Goal: Book appointment/travel/reservation

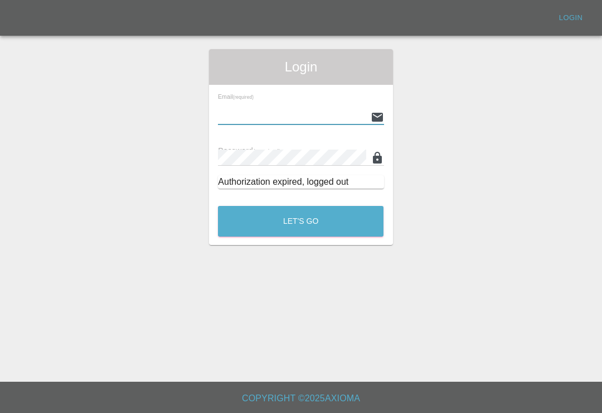
click at [317, 114] on input "text" at bounding box center [292, 117] width 148 height 16
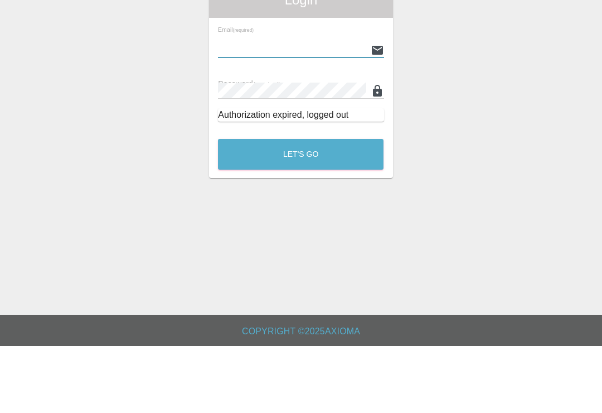
click at [321, 109] on input "text" at bounding box center [292, 117] width 148 height 16
click at [417, 89] on div "Login Email (required) Password (required) Authorization expired, logged out Le…" at bounding box center [301, 147] width 601 height 196
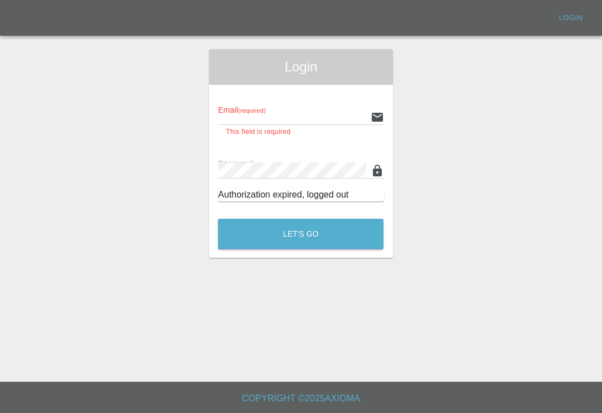
click at [310, 109] on input "text" at bounding box center [292, 117] width 148 height 16
type input "[EMAIL_ADDRESS][DOMAIN_NAME]"
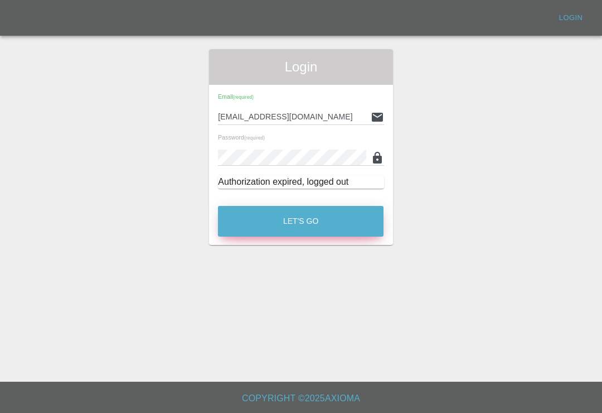
click at [352, 206] on button "Let's Go" at bounding box center [301, 221] width 166 height 31
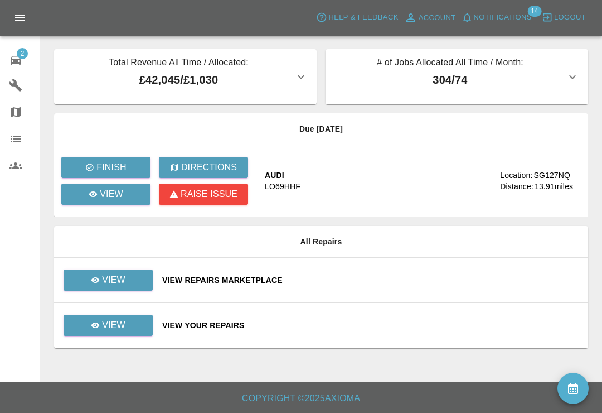
click at [20, 62] on icon at bounding box center [16, 60] width 10 height 9
click at [407, 282] on div "View Repairs Marketplace" at bounding box center [370, 279] width 417 height 11
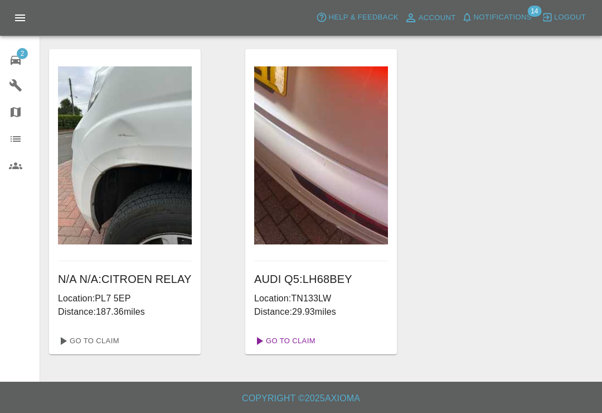
click at [302, 343] on link "Go To Claim" at bounding box center [284, 341] width 69 height 18
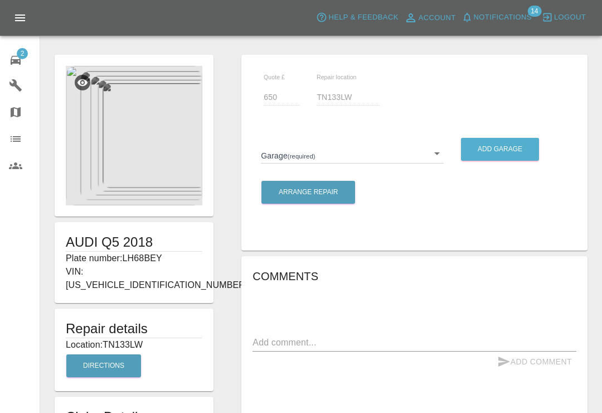
click at [93, 172] on img at bounding box center [134, 135] width 137 height 139
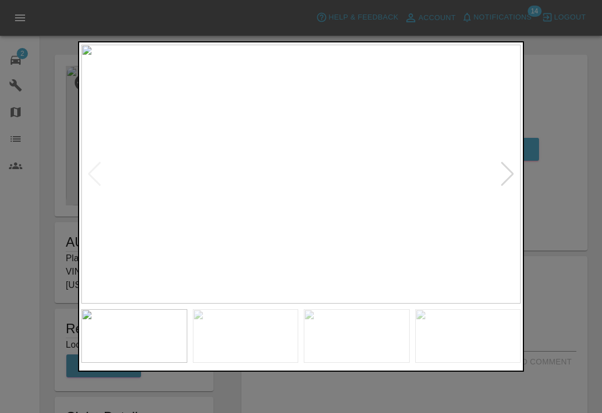
click at [423, 183] on div at bounding box center [507, 174] width 15 height 25
click at [423, 184] on div at bounding box center [507, 174] width 15 height 25
click at [423, 182] on div at bounding box center [507, 174] width 15 height 25
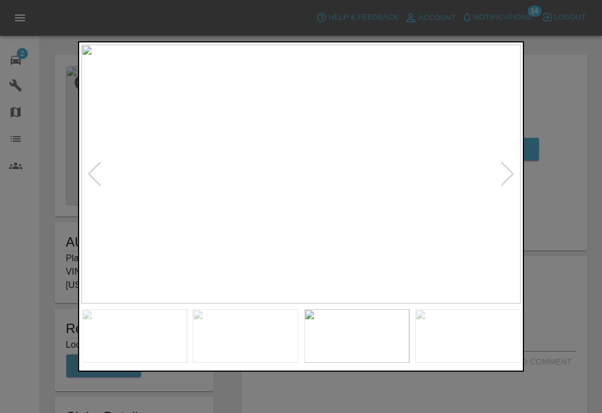
click at [423, 182] on div at bounding box center [507, 174] width 15 height 25
click at [423, 177] on img at bounding box center [300, 174] width 439 height 259
click at [423, 159] on div at bounding box center [301, 206] width 602 height 413
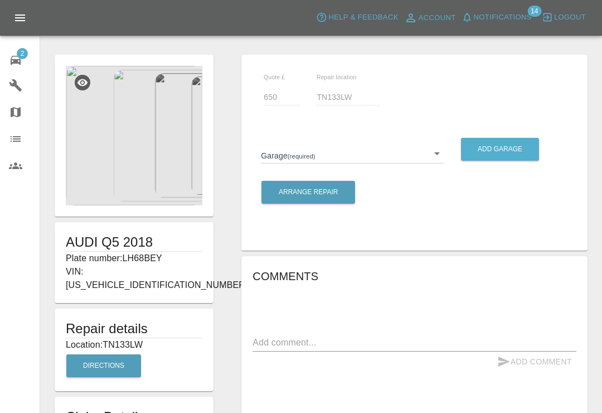
click at [423, 153] on body "Axioma Help & Feedback Account Notifications 14 Logout 2 Repair home Garages Ma…" at bounding box center [301, 380] width 602 height 760
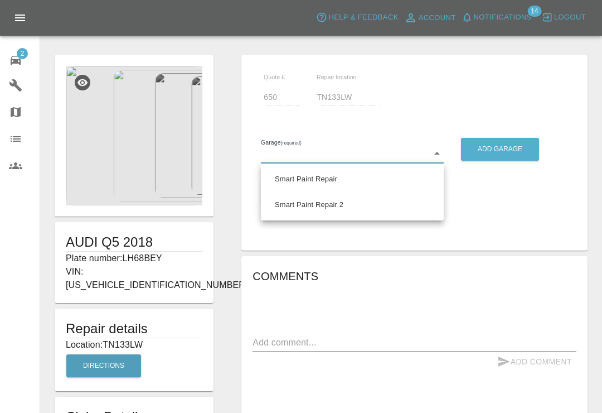
click at [330, 210] on li "Smart Paint Repair 2" at bounding box center [352, 205] width 177 height 26
type input "68777e42aa6a988063456d0d"
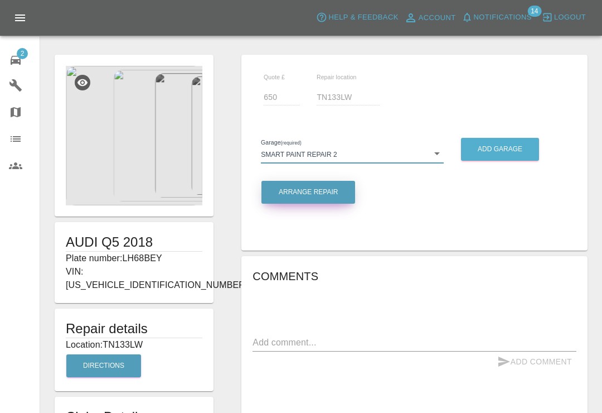
click at [343, 196] on button "Arrange Repair" at bounding box center [309, 192] width 94 height 23
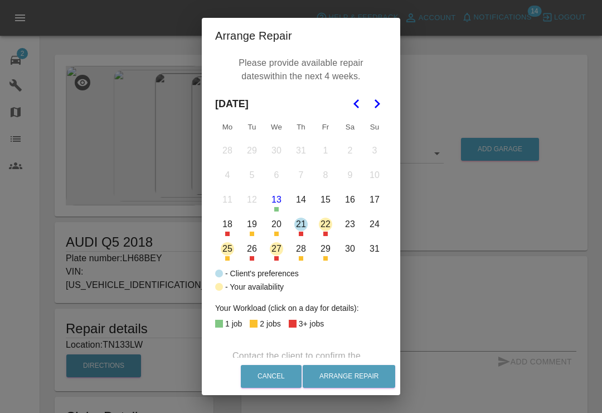
click at [379, 110] on icon "Go to the Next Month" at bounding box center [376, 103] width 13 height 13
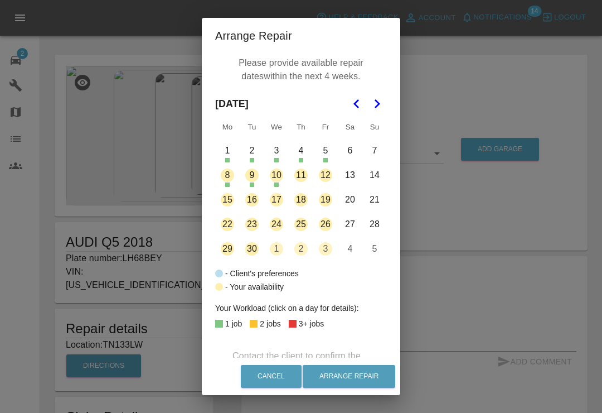
click at [306, 175] on button "11" at bounding box center [300, 174] width 23 height 23
click at [326, 177] on button "12" at bounding box center [325, 174] width 23 height 23
click at [233, 206] on button "15" at bounding box center [227, 199] width 23 height 23
click at [365, 387] on button "Arrange Repair" at bounding box center [349, 376] width 93 height 23
